Goal: Task Accomplishment & Management: Complete application form

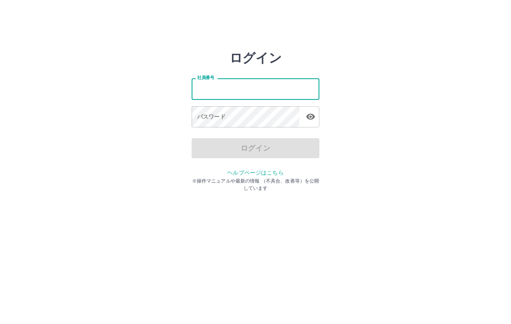
click at [205, 93] on input "社員番号" at bounding box center [256, 88] width 128 height 21
type input "*******"
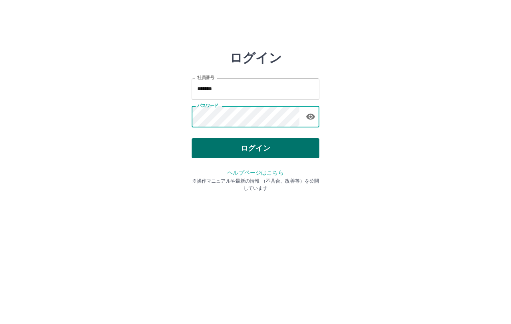
click at [258, 146] on button "ログイン" at bounding box center [256, 148] width 128 height 20
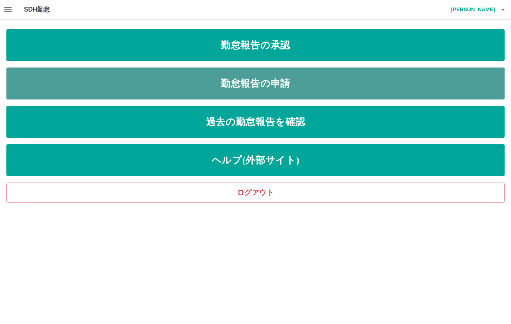
click at [278, 81] on link "勤怠報告の申請" at bounding box center [255, 83] width 498 height 32
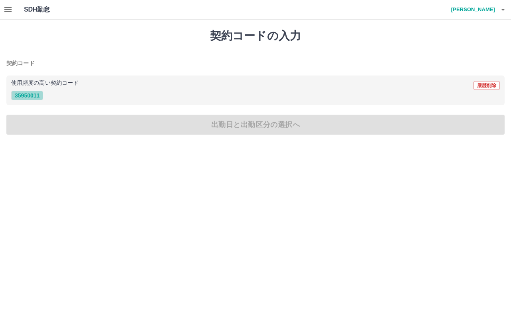
click at [29, 95] on button "35950011" at bounding box center [27, 96] width 32 height 10
type input "********"
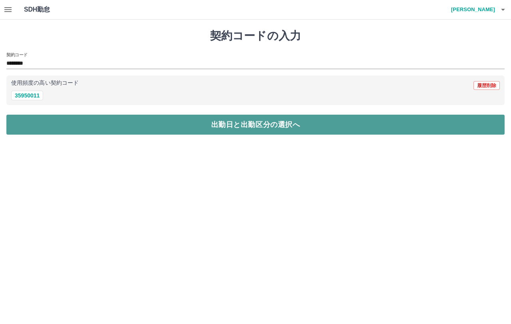
click at [213, 129] on button "出勤日と出勤区分の選択へ" at bounding box center [255, 125] width 498 height 20
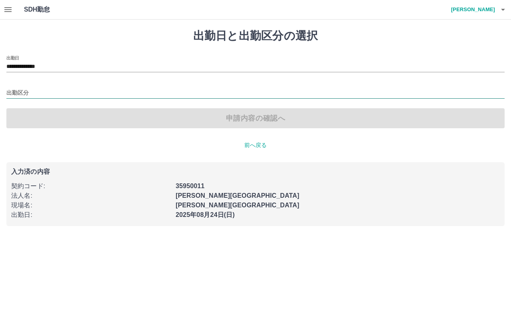
click at [19, 90] on input "出勤区分" at bounding box center [255, 93] width 498 height 10
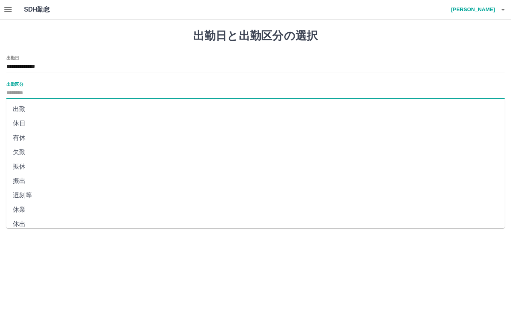
click at [20, 109] on li "出勤" at bounding box center [255, 109] width 498 height 14
type input "**"
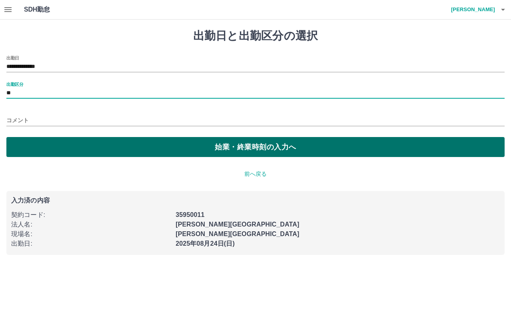
click at [231, 152] on button "始業・終業時刻の入力へ" at bounding box center [255, 147] width 498 height 20
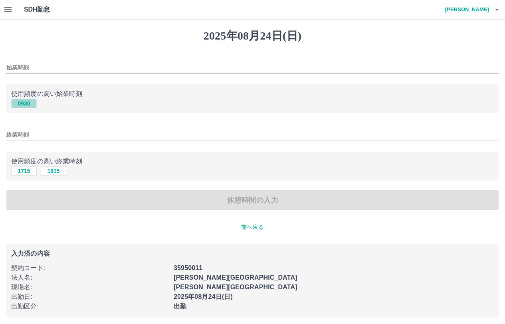
click at [26, 101] on button "0930" at bounding box center [24, 104] width 26 height 10
type input "****"
click at [18, 172] on button "1715" at bounding box center [24, 171] width 26 height 10
type input "****"
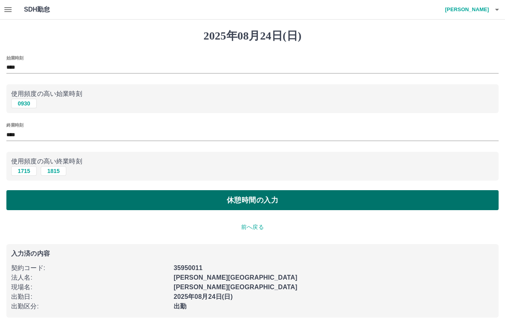
click at [248, 196] on button "休憩時間の入力" at bounding box center [252, 200] width 492 height 20
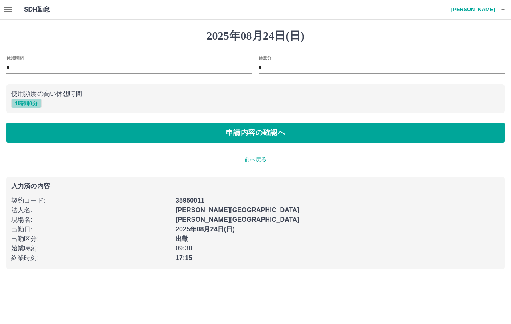
click at [28, 105] on button "1 時間 0 分" at bounding box center [26, 104] width 30 height 10
type input "*"
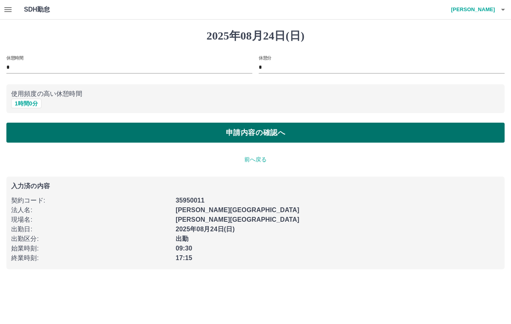
click at [243, 135] on button "申請内容の確認へ" at bounding box center [255, 133] width 498 height 20
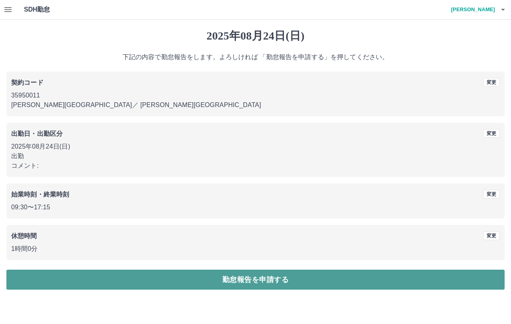
click at [272, 280] on button "勤怠報告を申請する" at bounding box center [255, 279] width 498 height 20
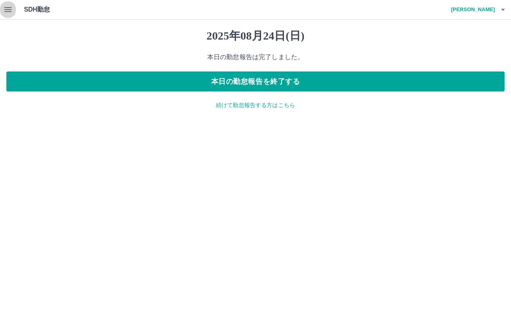
click at [6, 11] on icon "button" at bounding box center [8, 10] width 10 height 10
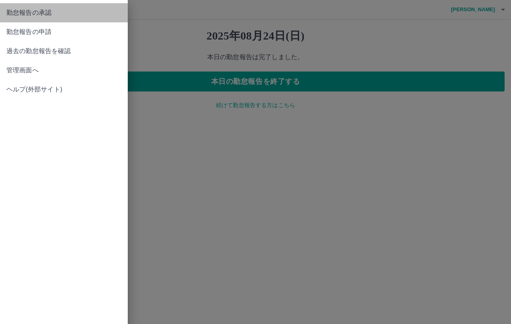
click at [17, 18] on link "勤怠報告の承認" at bounding box center [64, 12] width 128 height 19
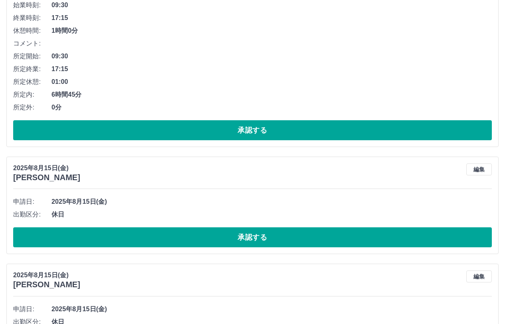
scroll to position [240, 0]
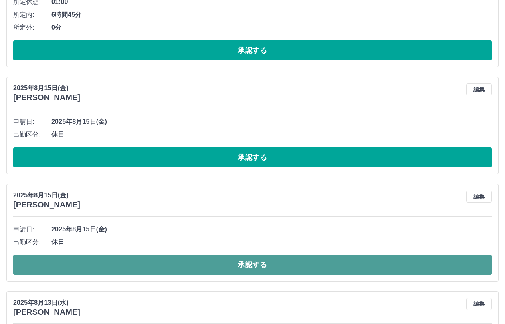
click at [249, 265] on button "承認する" at bounding box center [252, 265] width 479 height 20
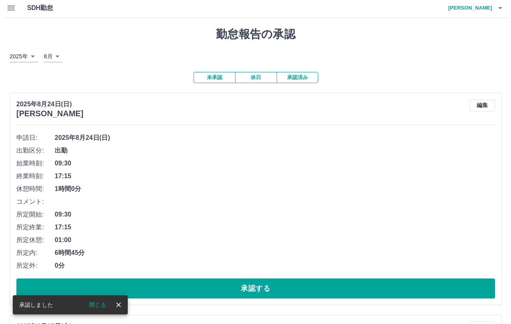
scroll to position [0, 0]
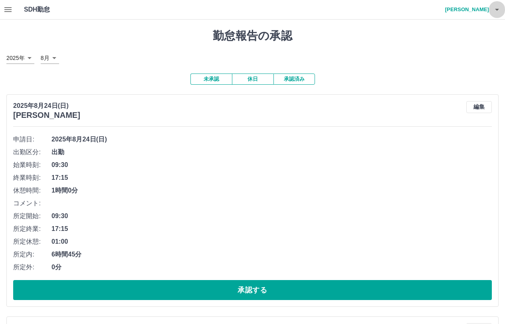
click at [497, 12] on icon "button" at bounding box center [497, 10] width 10 height 10
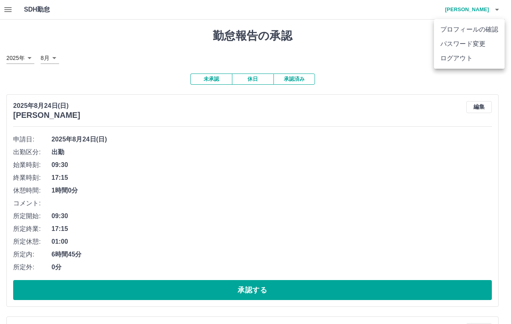
click at [462, 54] on li "ログアウト" at bounding box center [469, 58] width 71 height 14
